Goal: Information Seeking & Learning: Learn about a topic

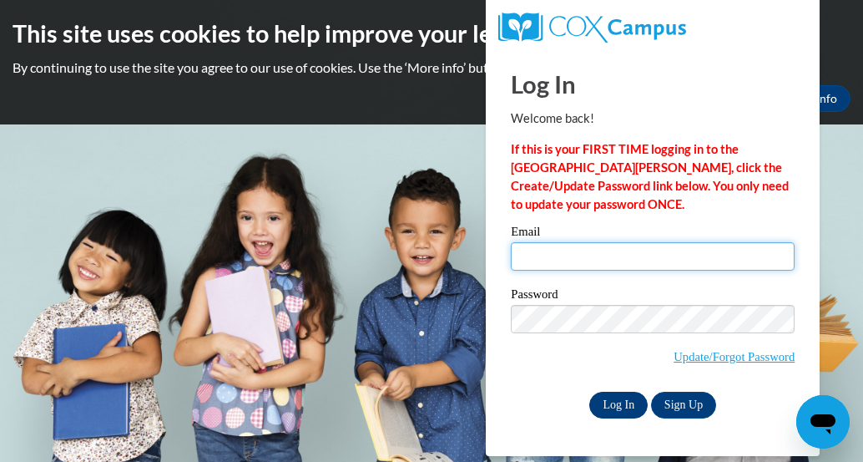
type input "melissa.riddick@cobbk12.org"
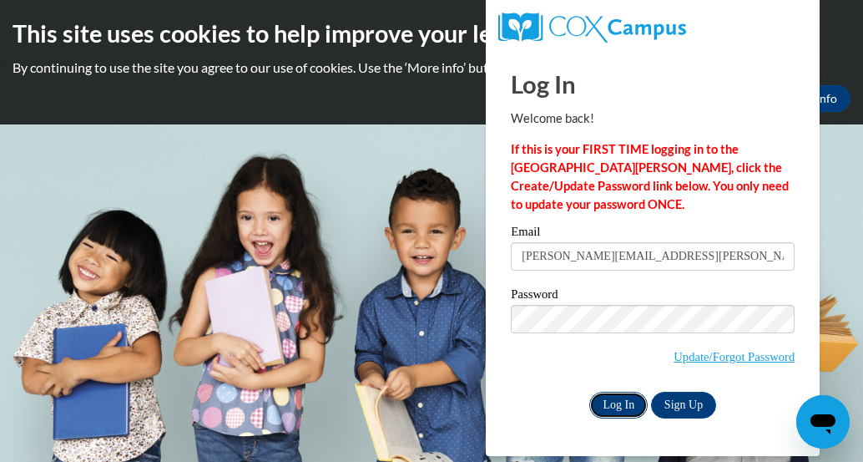
click at [600, 400] on input "Log In" at bounding box center [618, 404] width 58 height 27
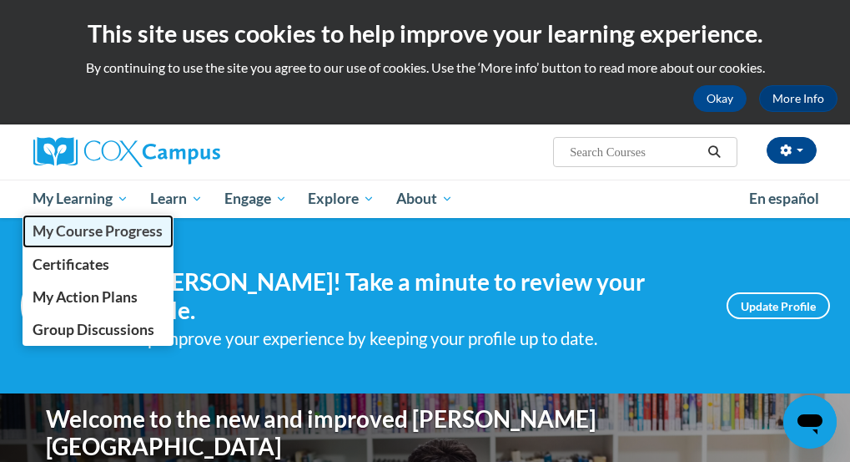
click at [106, 233] on span "My Course Progress" at bounding box center [98, 231] width 130 height 18
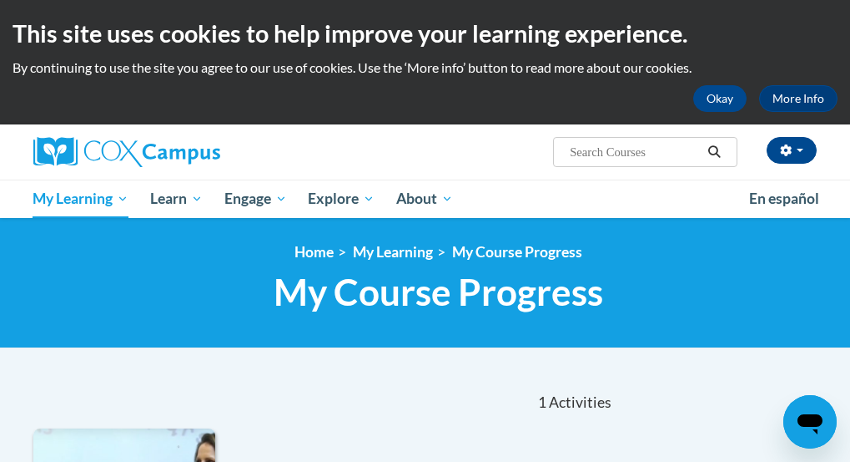
scroll to position [403, 0]
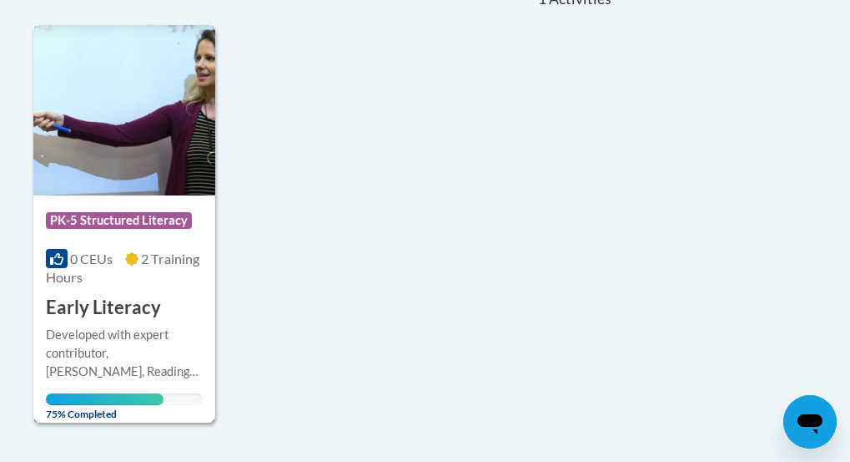
click at [106, 121] on img at bounding box center [124, 110] width 182 height 170
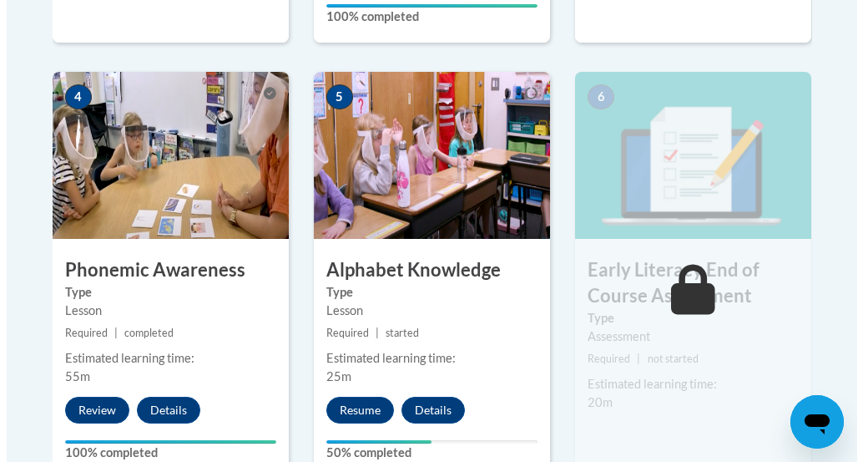
scroll to position [978, 0]
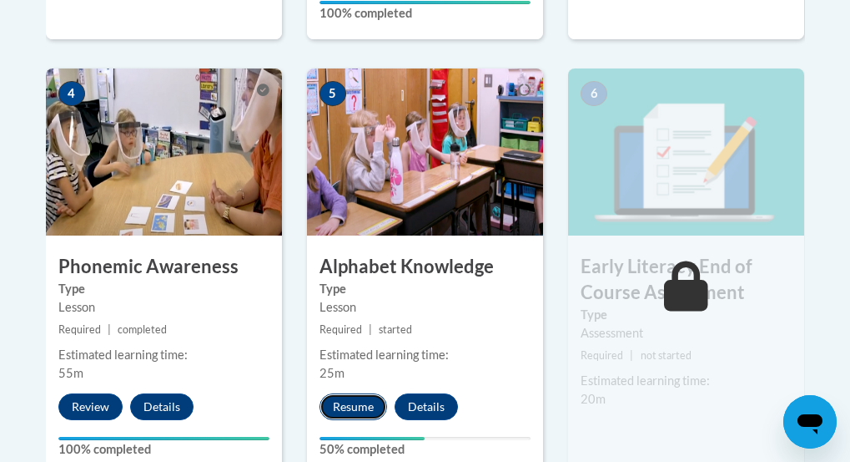
click at [356, 393] on button "Resume" at bounding box center [354, 406] width 68 height 27
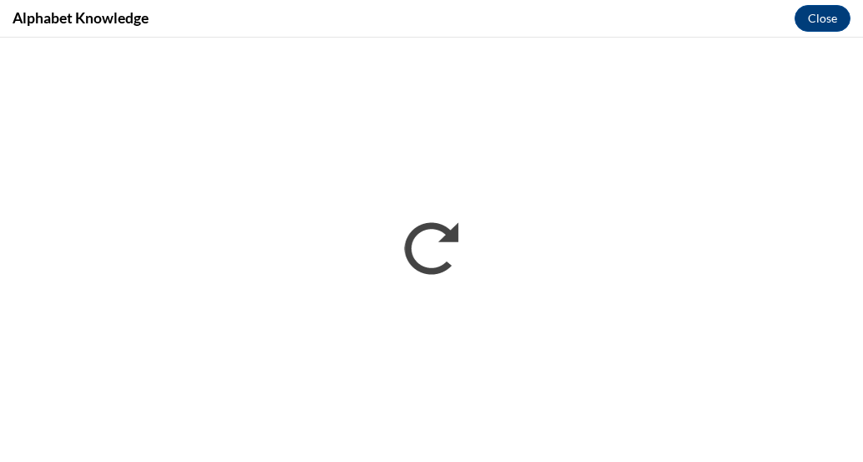
scroll to position [0, 0]
